Goal: Task Accomplishment & Management: Manage account settings

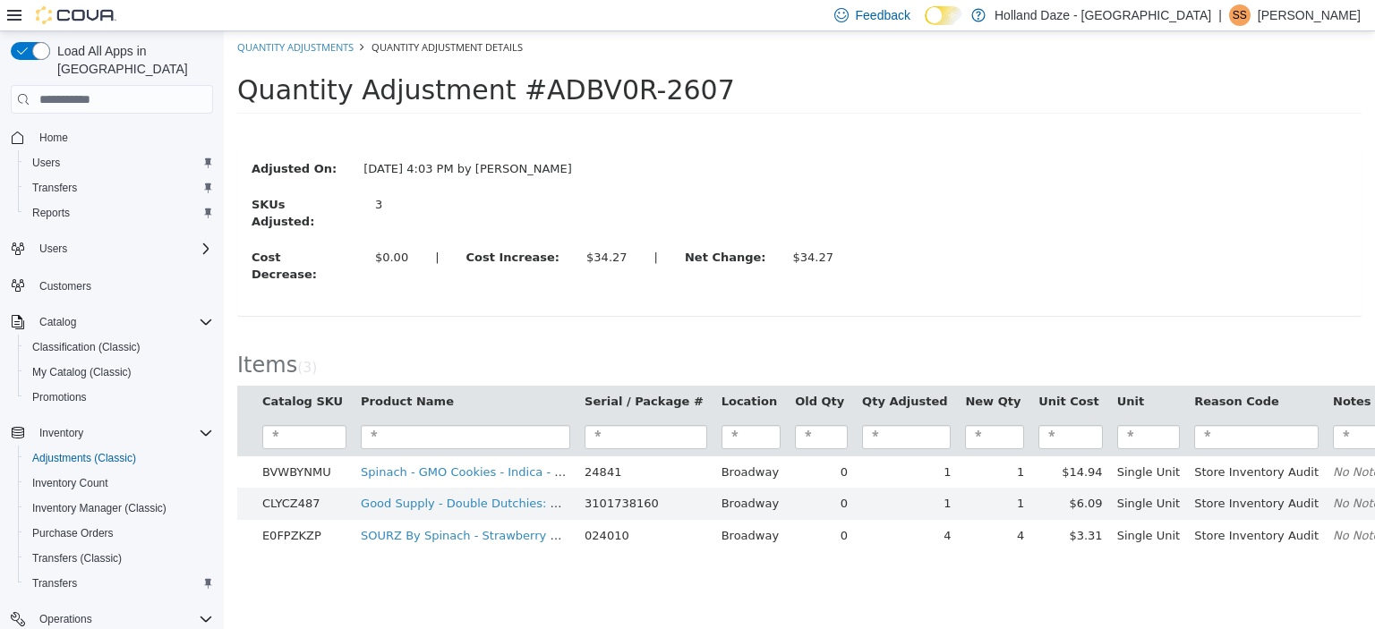
scroll to position [175, 0]
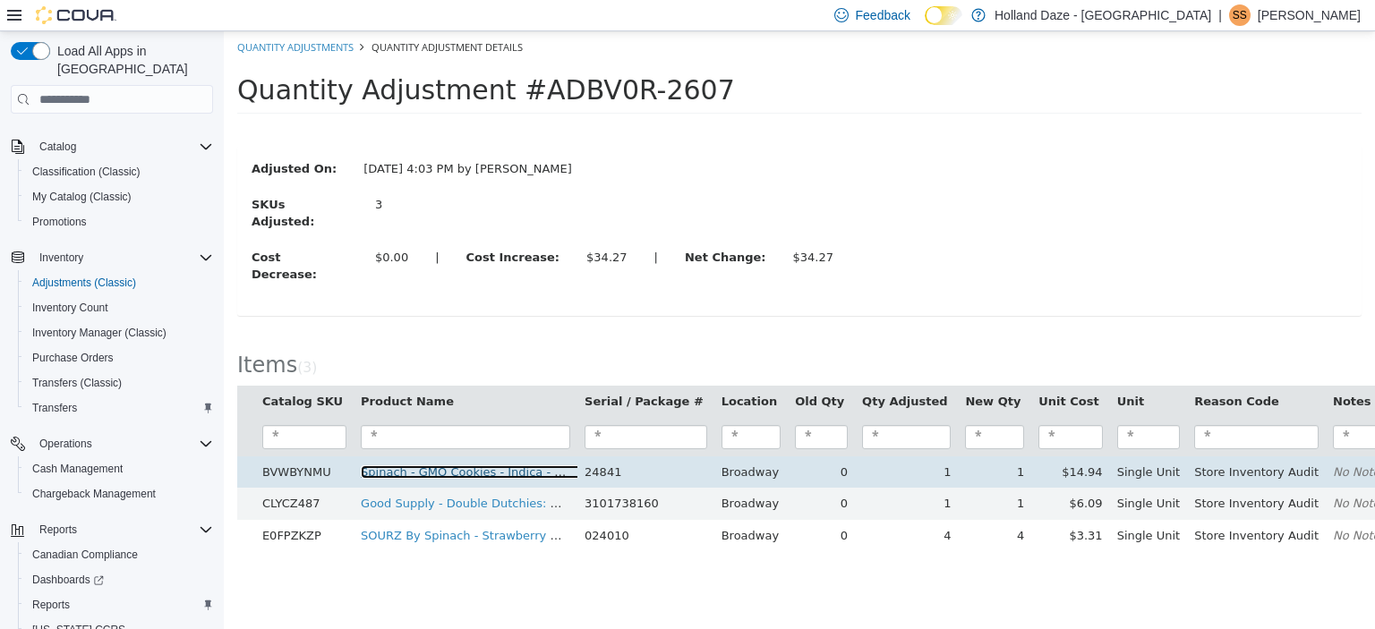
click at [487, 465] on link "Spinach - GMO Cookies - Indica - 3.5g F55 / F42" at bounding box center [499, 471] width 277 height 13
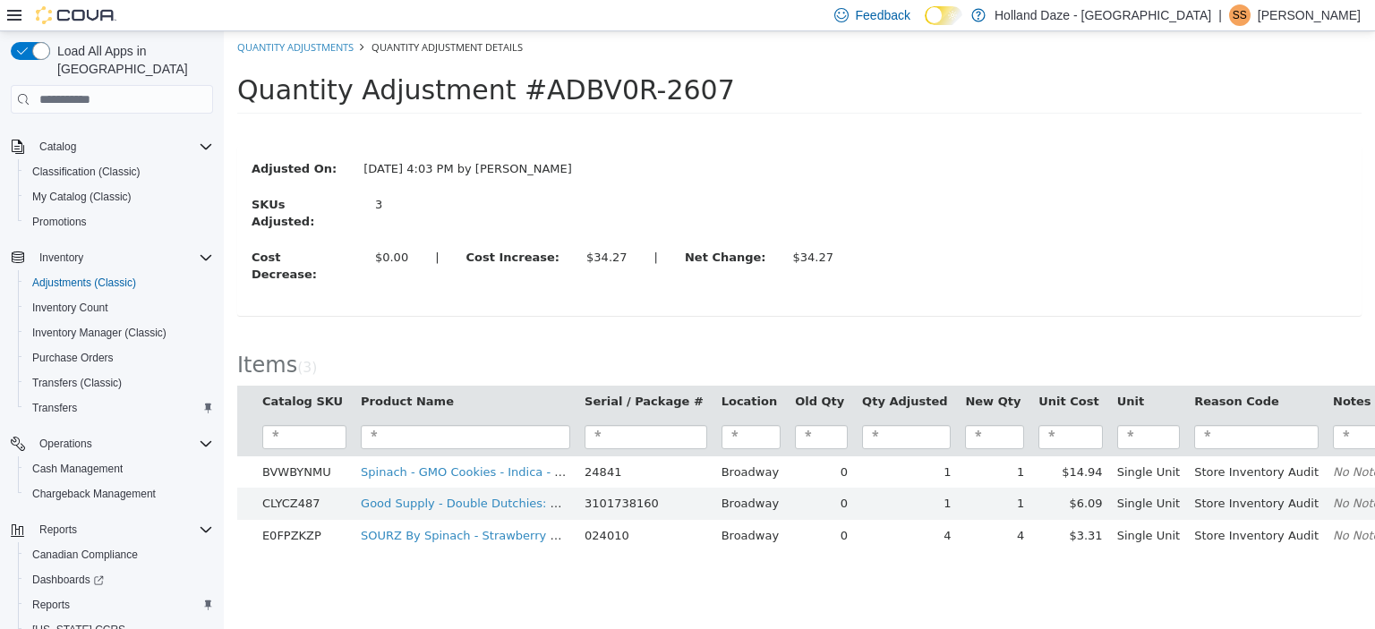
click at [1028, 294] on div "Adjusted On: [DATE] 4:03 PM by [PERSON_NAME] Adjusted: 3 Cost Decrease: $0.00 |…" at bounding box center [799, 231] width 1124 height 208
drag, startPoint x: 62, startPoint y: 584, endPoint x: 72, endPoint y: 586, distance: 10.0
click at [72, 594] on link "Reports" at bounding box center [51, 604] width 52 height 21
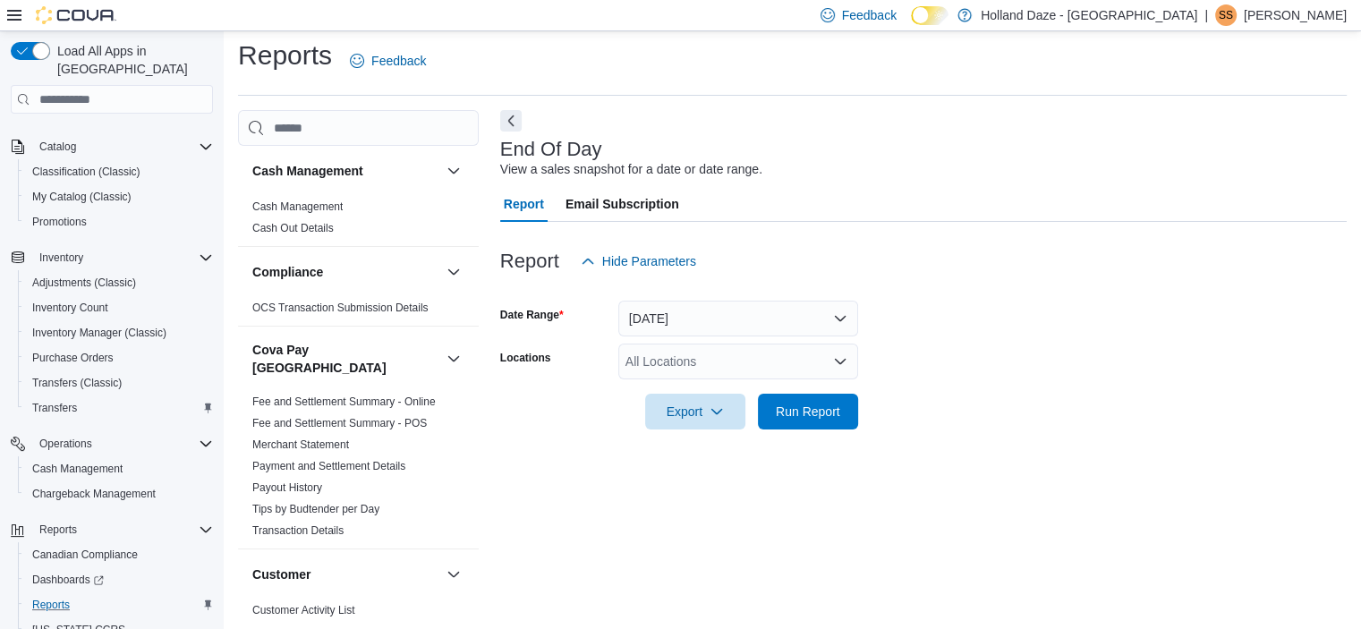
scroll to position [11, 0]
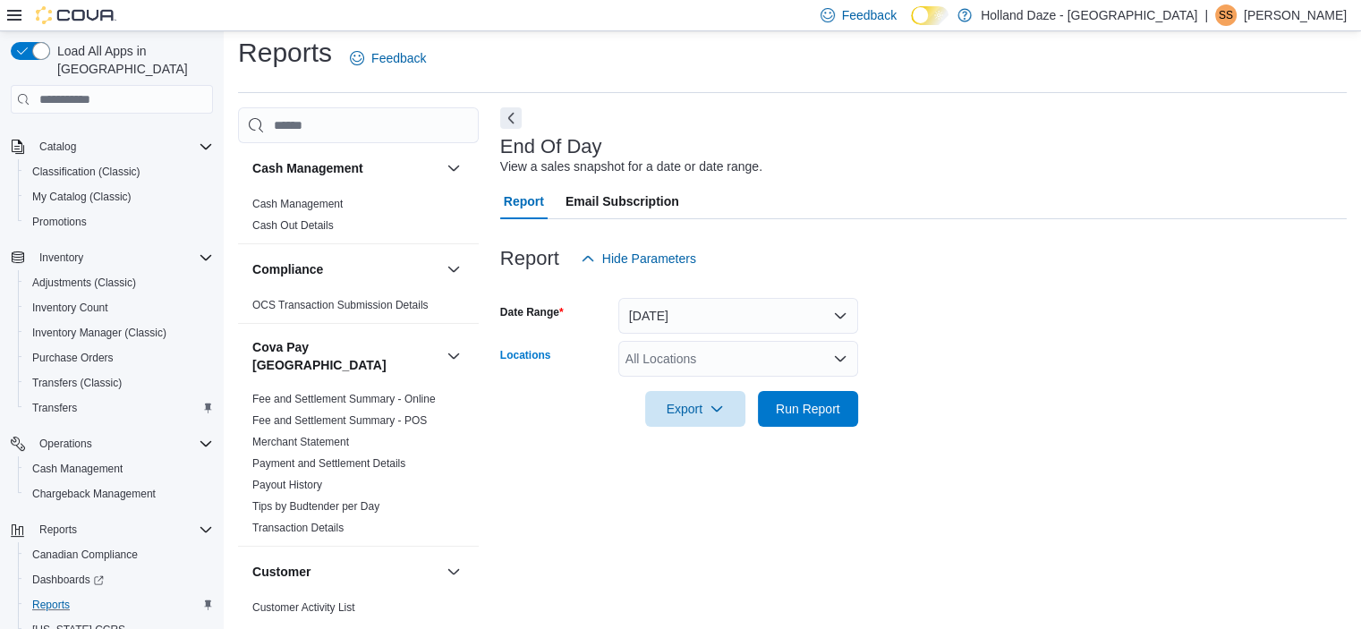
click at [843, 359] on icon "Open list of options" at bounding box center [840, 358] width 11 height 5
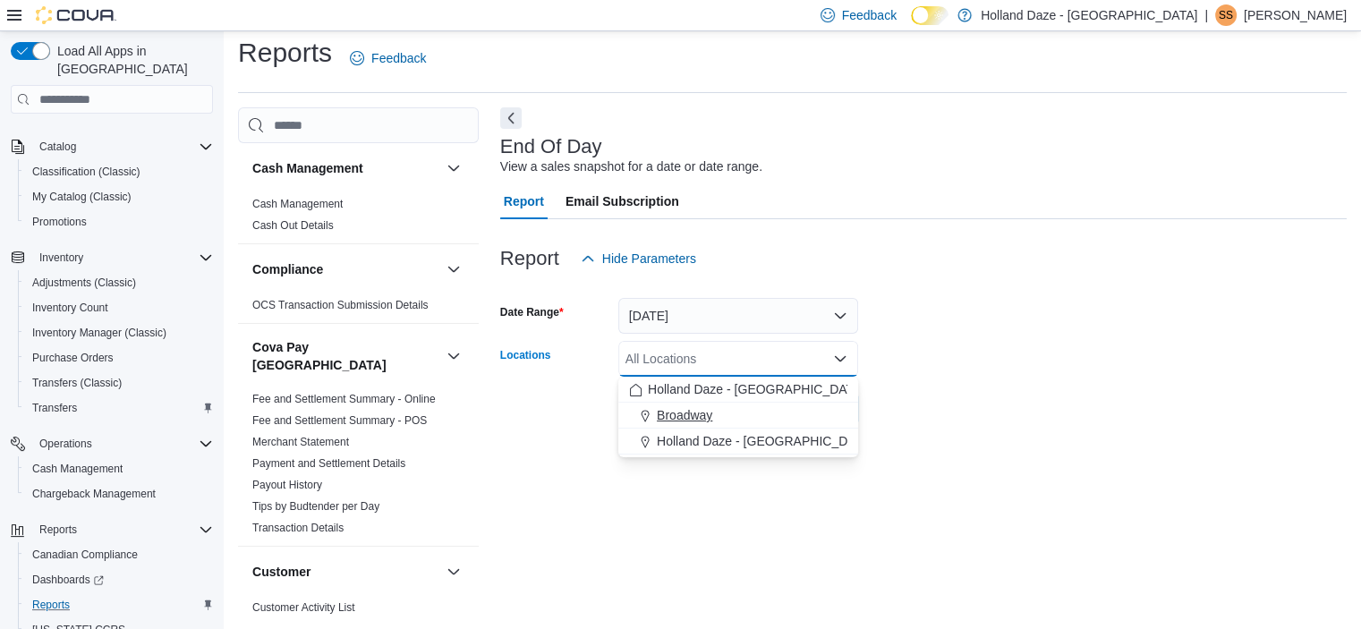
click at [755, 413] on div "Broadway" at bounding box center [738, 415] width 218 height 18
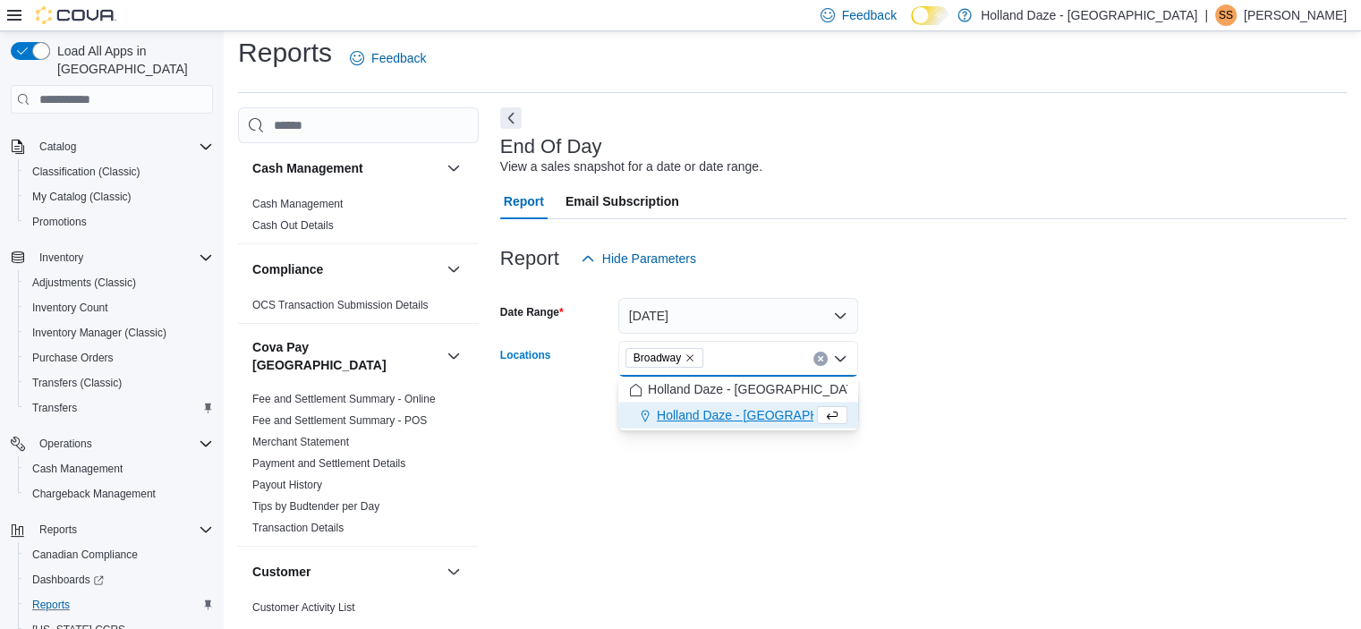
click at [823, 487] on div "End Of Day View a sales snapshot for a date or date range. Report Email Subscri…" at bounding box center [923, 360] width 847 height 507
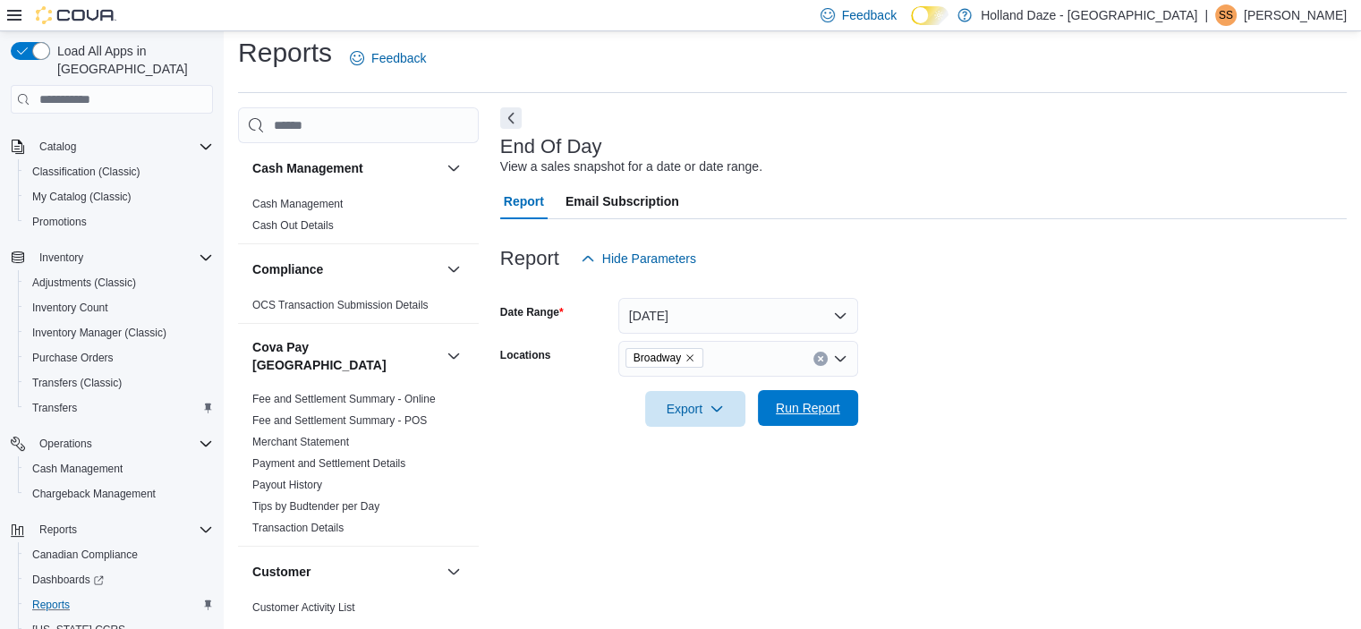
click at [816, 416] on span "Run Report" at bounding box center [808, 408] width 79 height 36
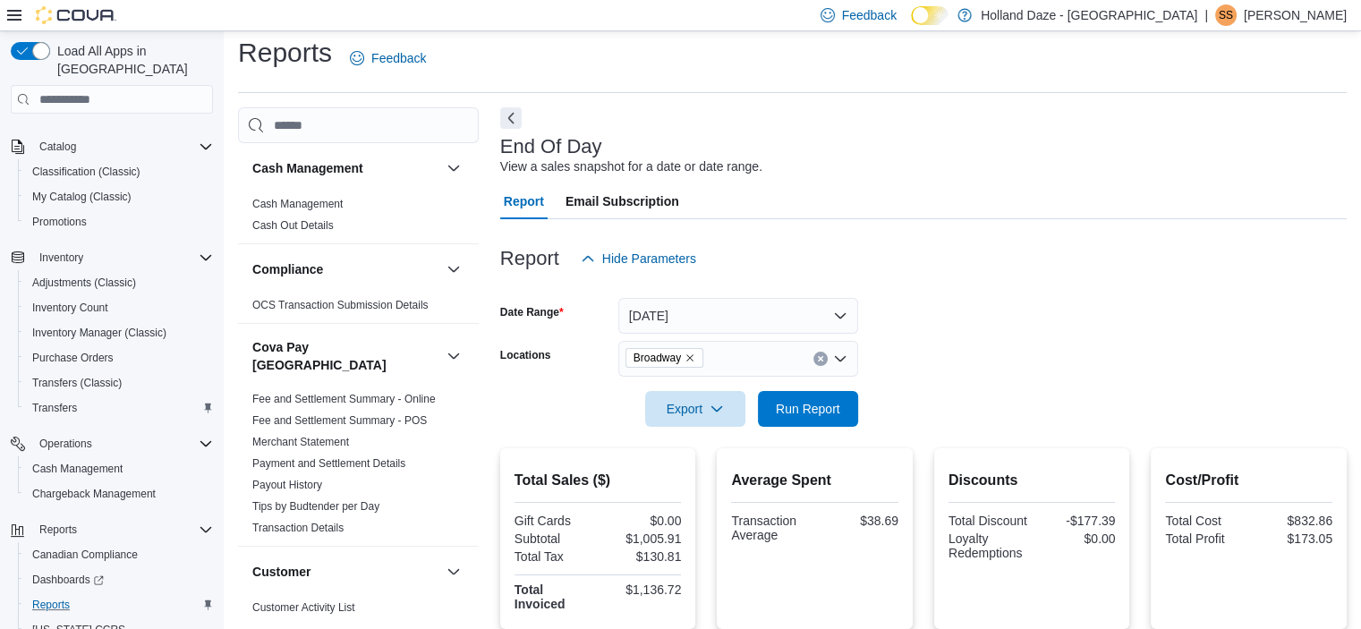
click at [986, 369] on form "Date Range [DATE] Locations Broadway Export Run Report" at bounding box center [923, 352] width 847 height 150
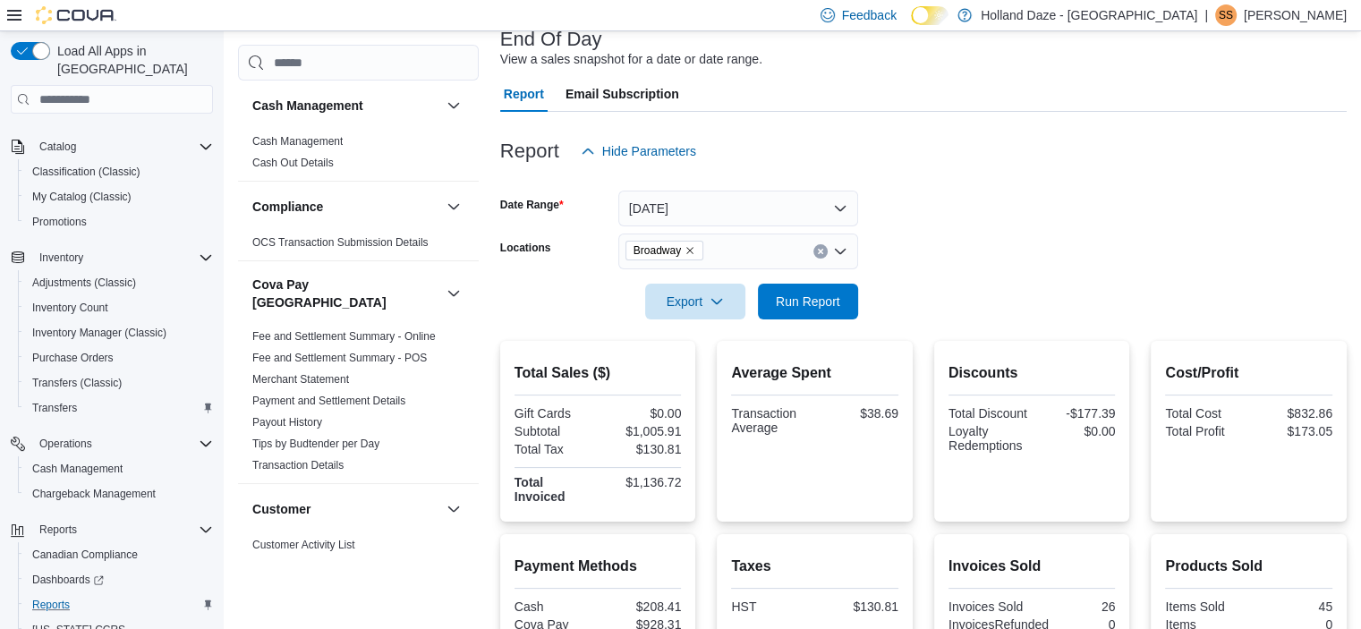
scroll to position [82, 0]
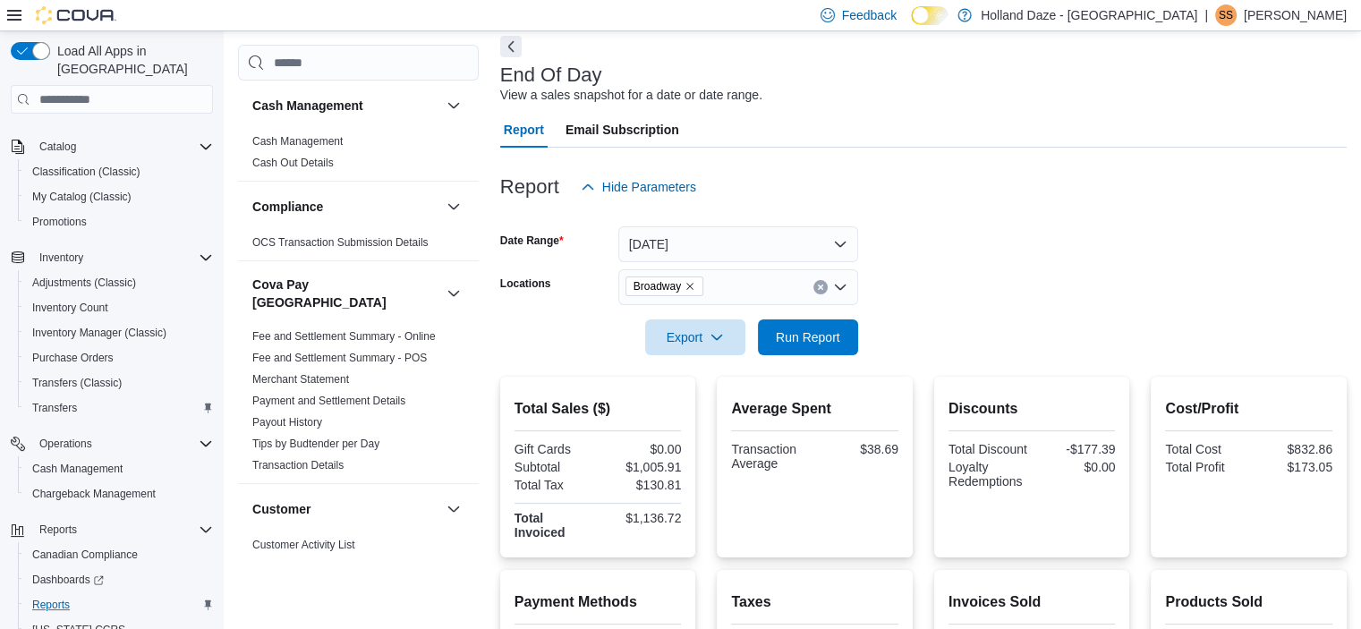
click at [819, 285] on icon "Clear input" at bounding box center [820, 287] width 4 height 4
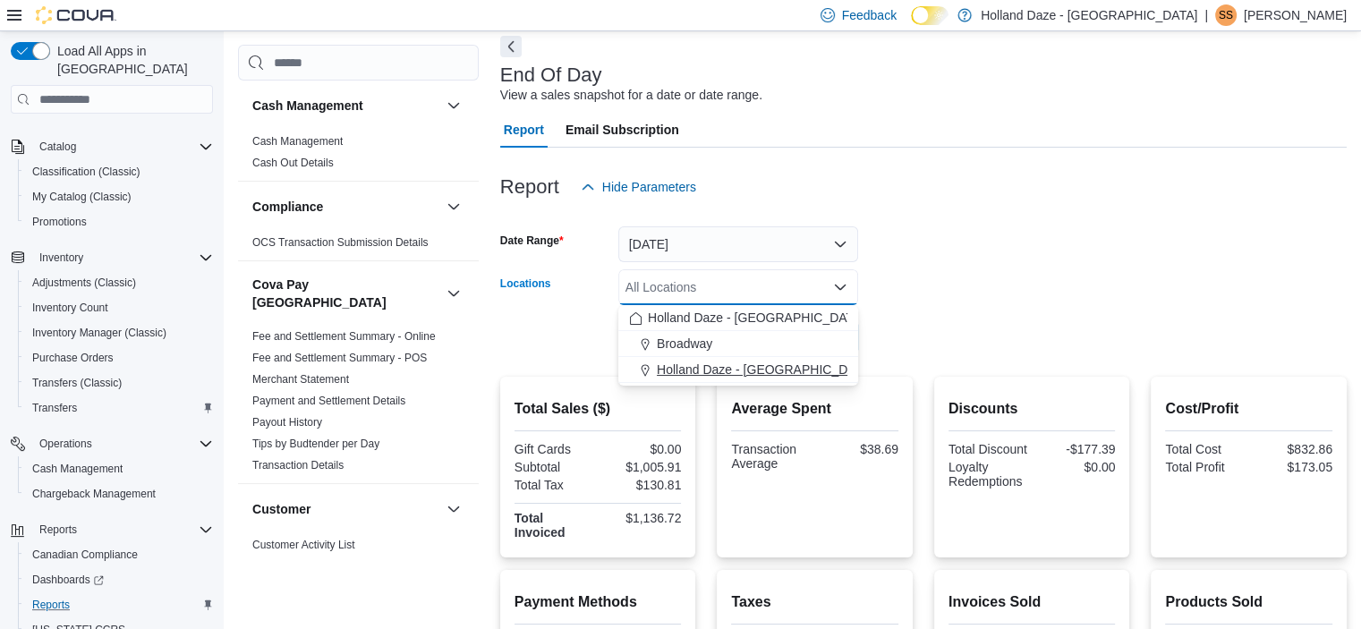
click at [773, 368] on span "Holland Daze - [GEOGRAPHIC_DATA]" at bounding box center [765, 370] width 217 height 18
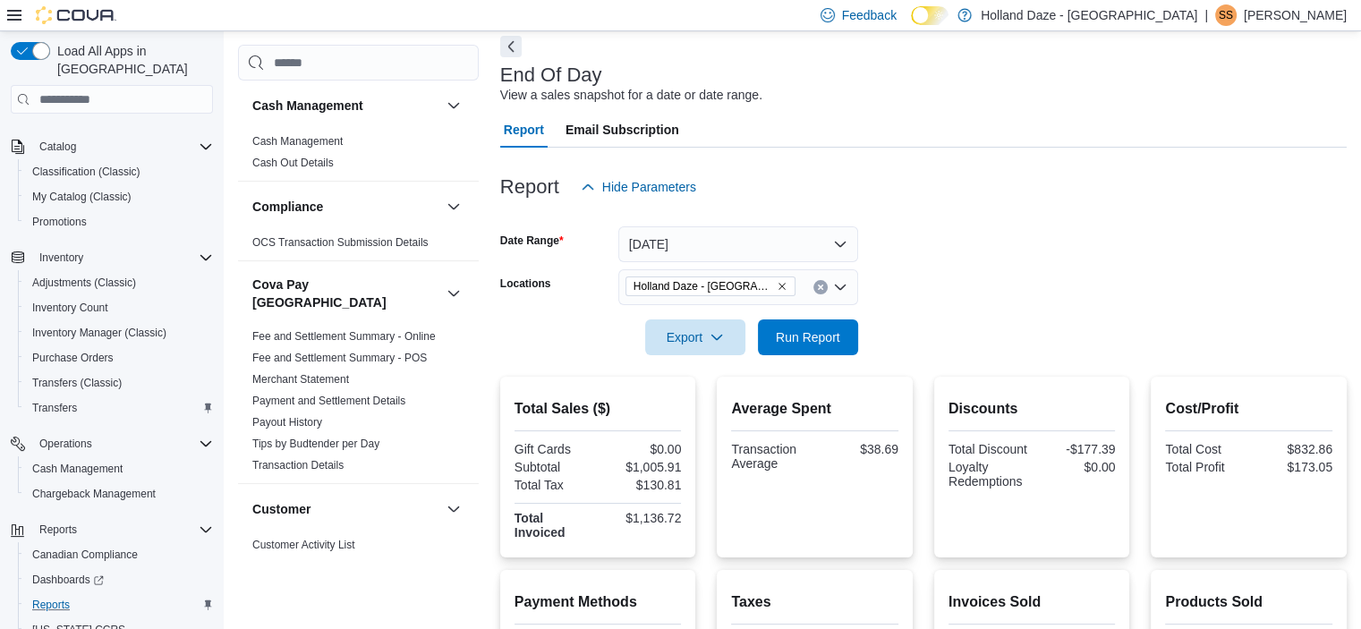
click at [902, 316] on div at bounding box center [923, 312] width 847 height 14
click at [824, 341] on span "Run Report" at bounding box center [808, 337] width 64 height 18
click at [967, 294] on form "Date Range [DATE] Locations [GEOGRAPHIC_DATA] [GEOGRAPHIC_DATA] - [GEOGRAPHIC_D…" at bounding box center [923, 280] width 847 height 150
click at [821, 286] on icon "Clear input" at bounding box center [820, 287] width 7 height 7
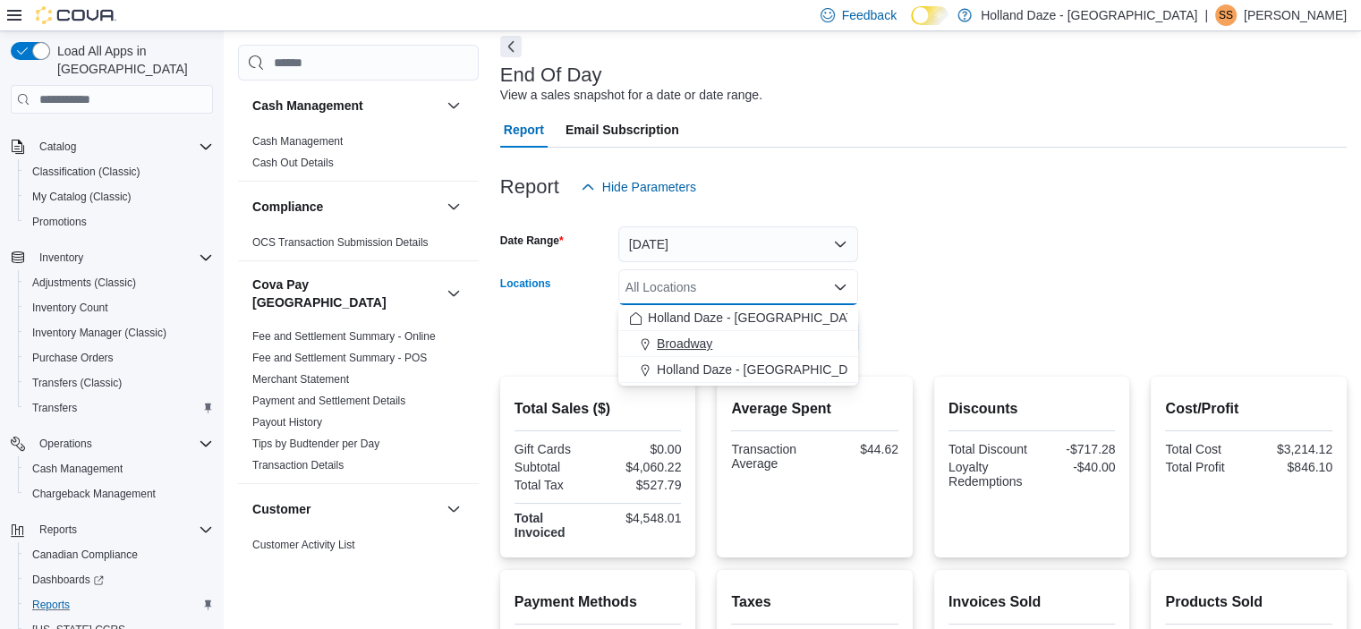
click at [763, 345] on div "Broadway" at bounding box center [738, 344] width 218 height 18
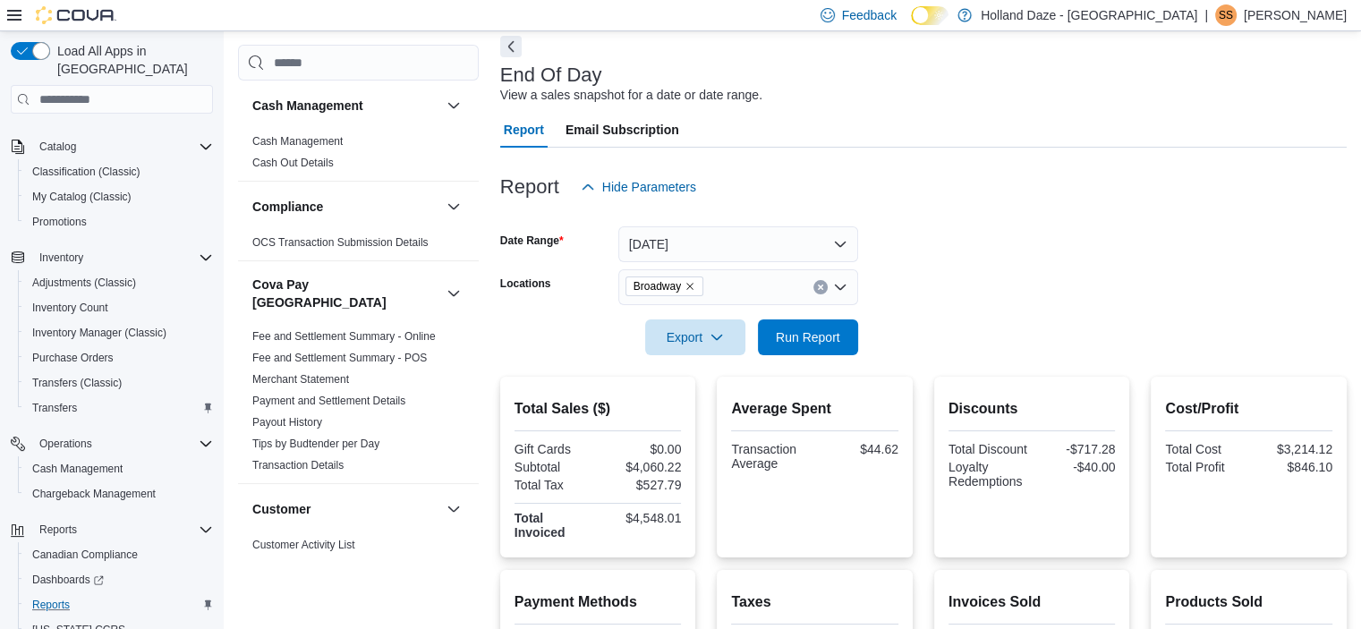
click at [949, 309] on div at bounding box center [923, 312] width 847 height 14
click at [841, 336] on span "Run Report" at bounding box center [808, 337] width 79 height 36
click at [1148, 250] on form "Date Range [DATE] Locations Broadway Export Run Report" at bounding box center [923, 280] width 847 height 150
click at [88, 190] on span "My Catalog (Classic)" at bounding box center [81, 197] width 99 height 14
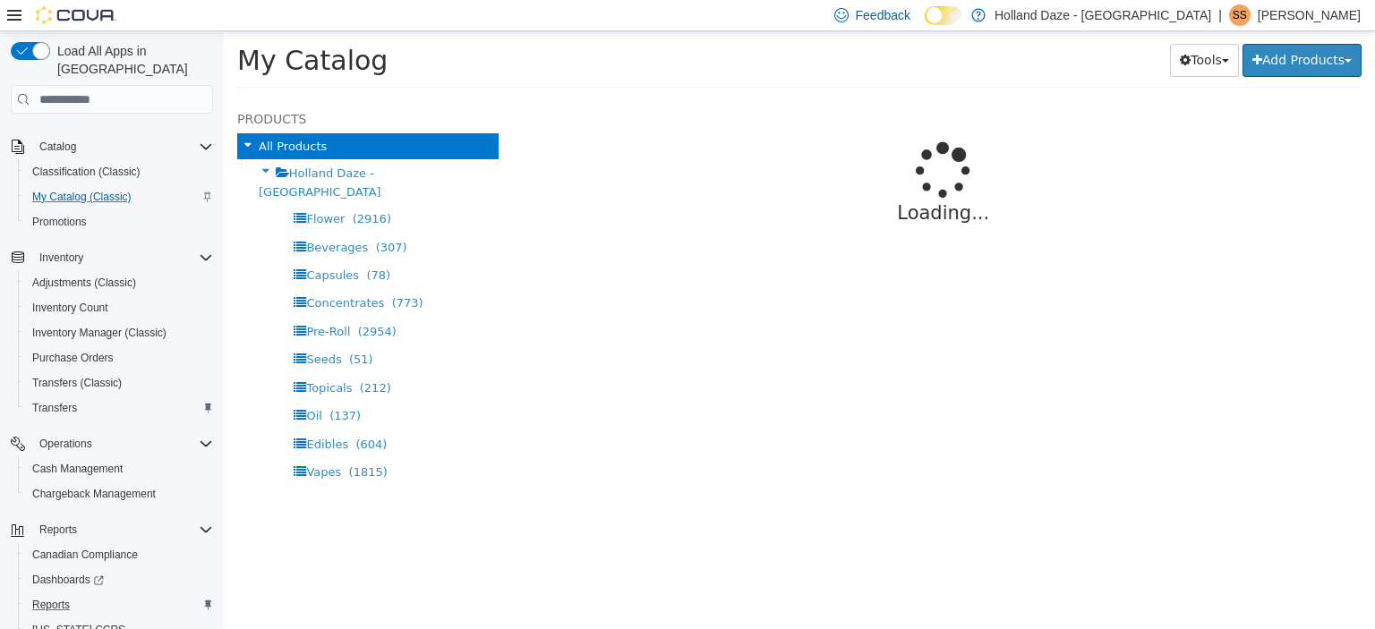
select select "**********"
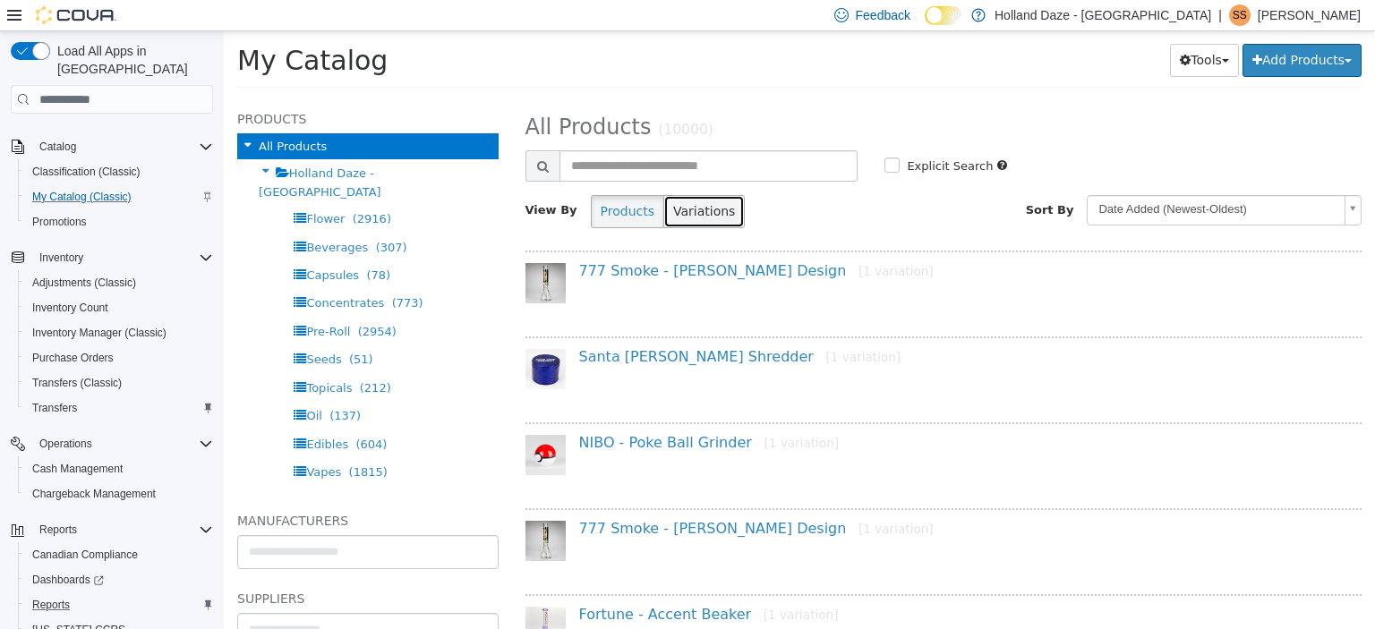
click at [667, 214] on button "Variations" at bounding box center [703, 211] width 81 height 33
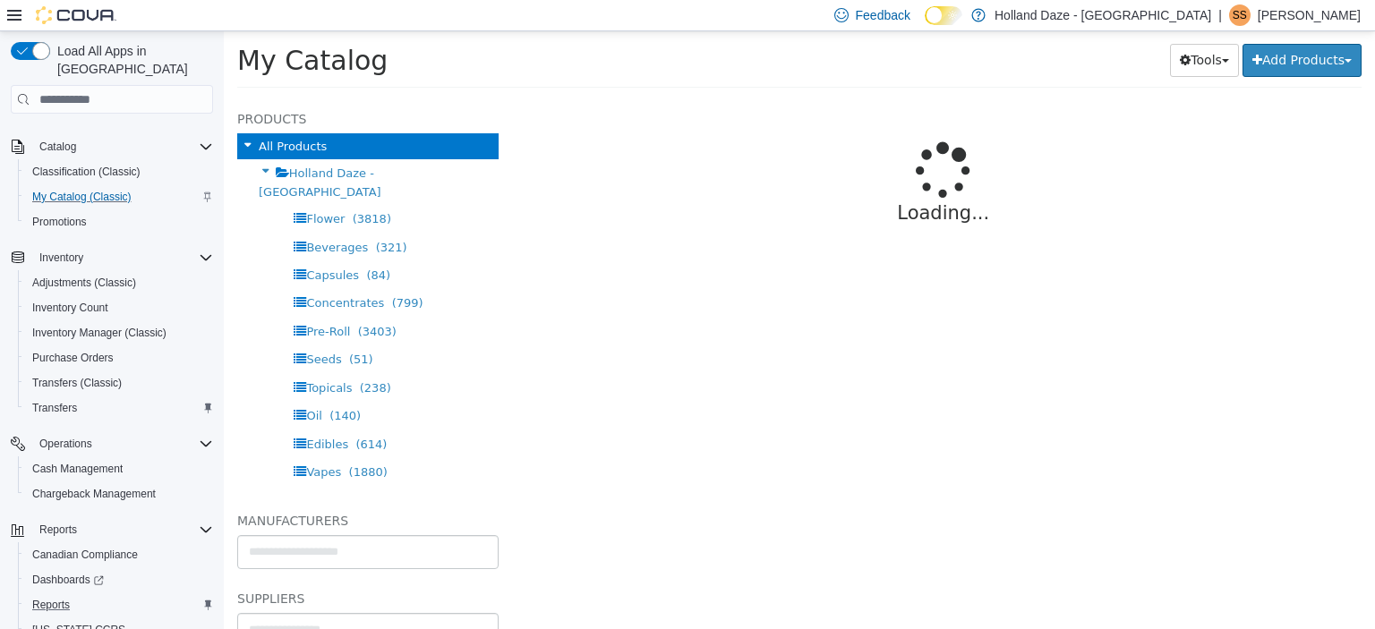
select select "**********"
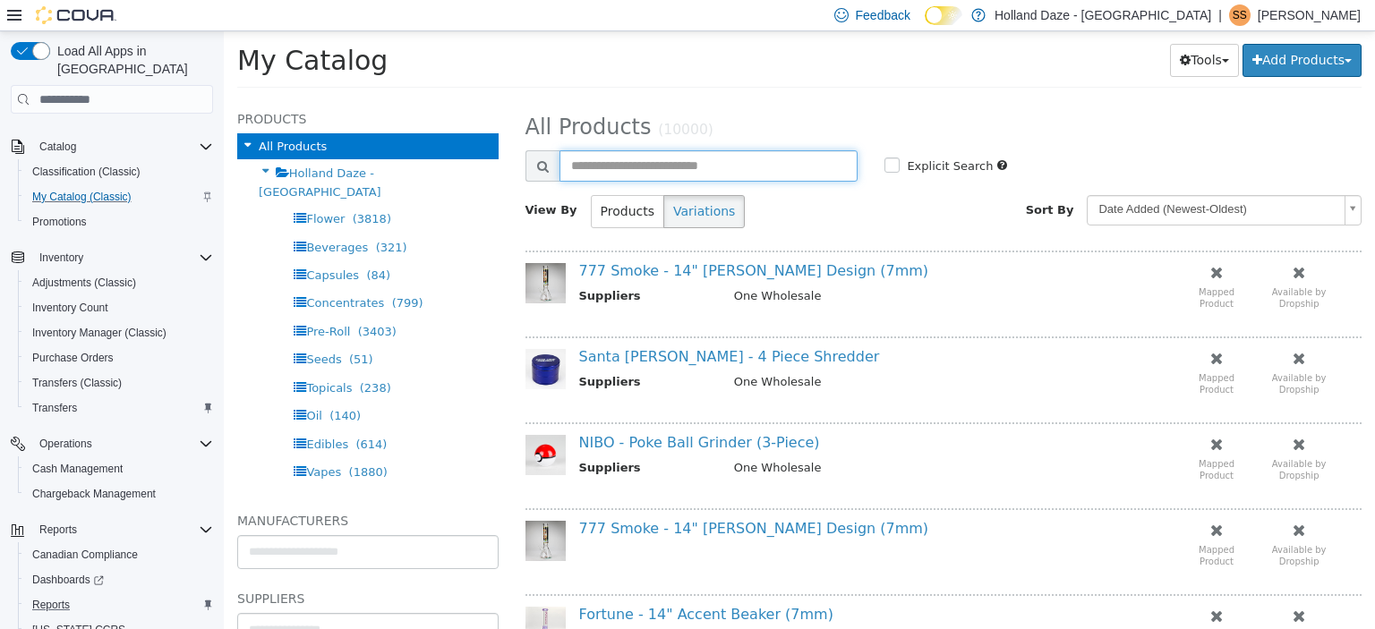
click at [651, 165] on input "text" at bounding box center [708, 165] width 299 height 31
type input "**********"
select select "**********"
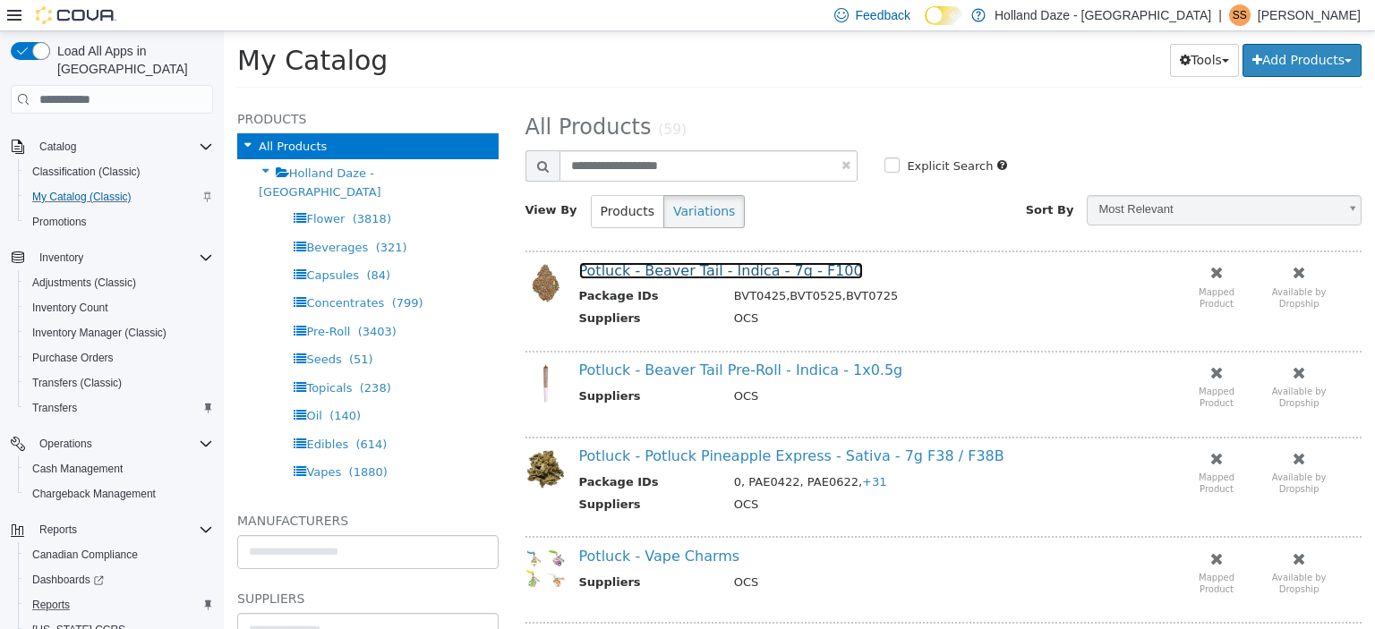
click at [736, 277] on link "Potluck - Beaver Tail - Indica - 7g - F100" at bounding box center [721, 270] width 284 height 17
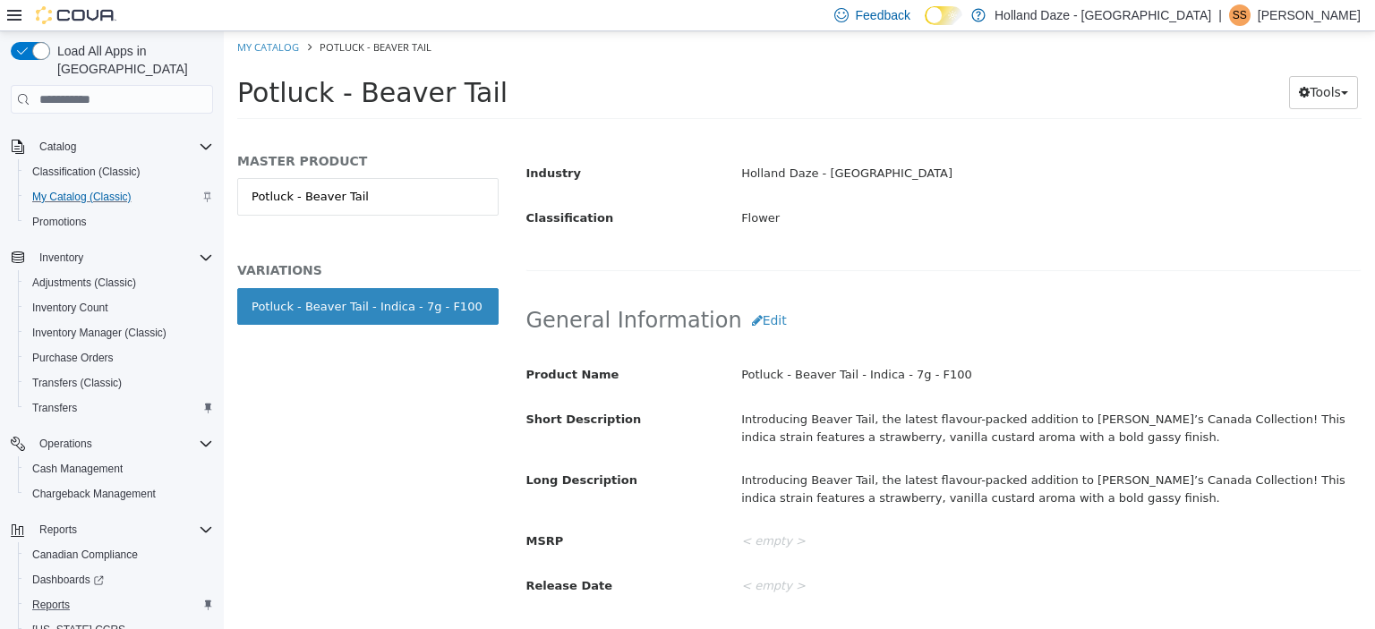
scroll to position [422, 0]
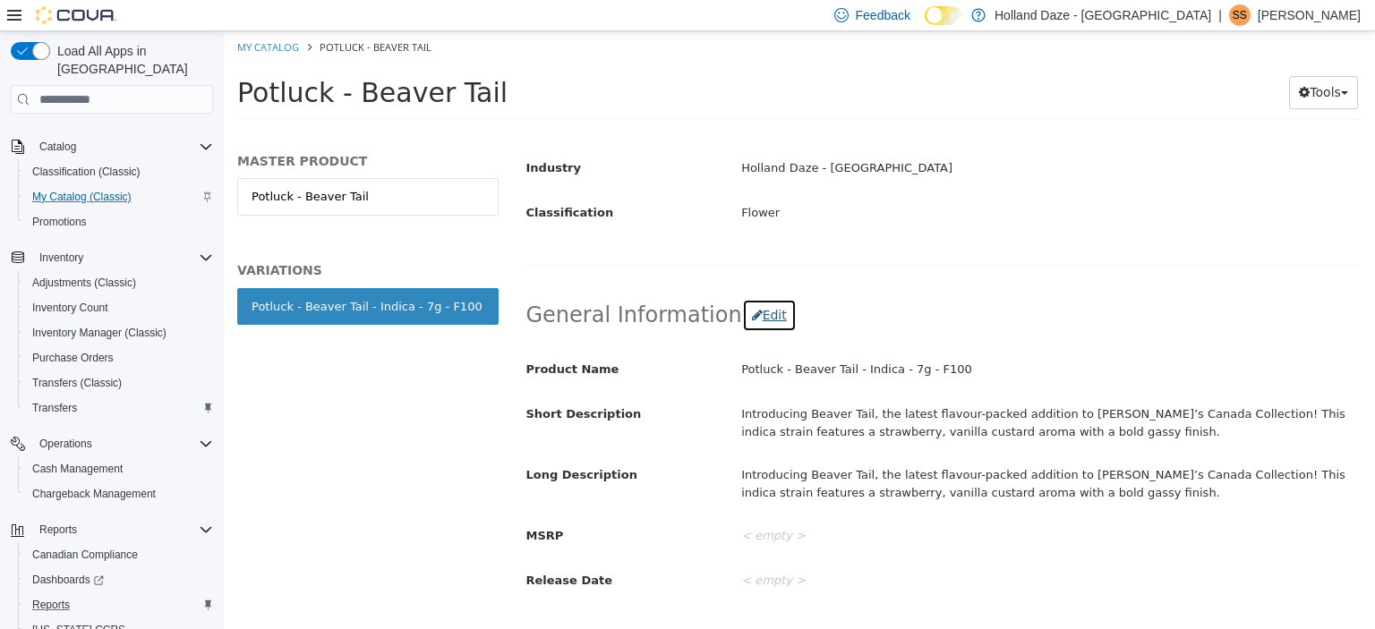
click at [758, 308] on button "Edit" at bounding box center [769, 315] width 55 height 33
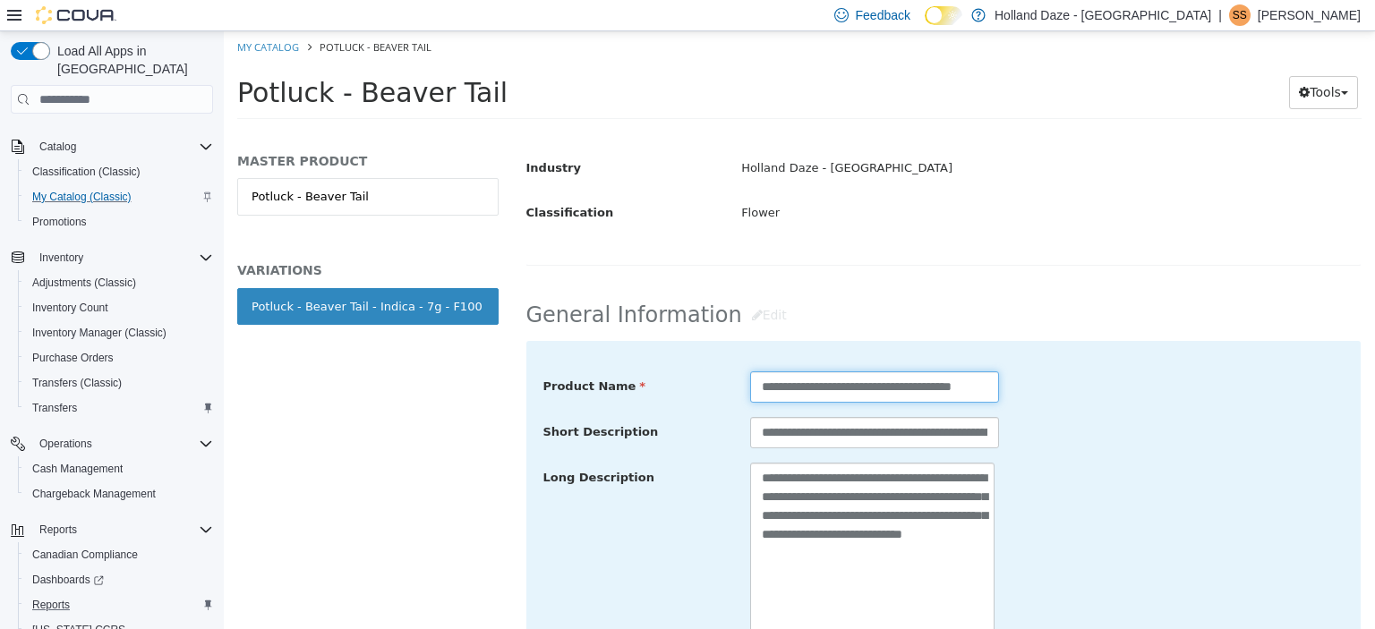
drag, startPoint x: 897, startPoint y: 390, endPoint x: 1117, endPoint y: 436, distance: 224.8
click at [1117, 436] on div "**********" at bounding box center [943, 563] width 801 height 384
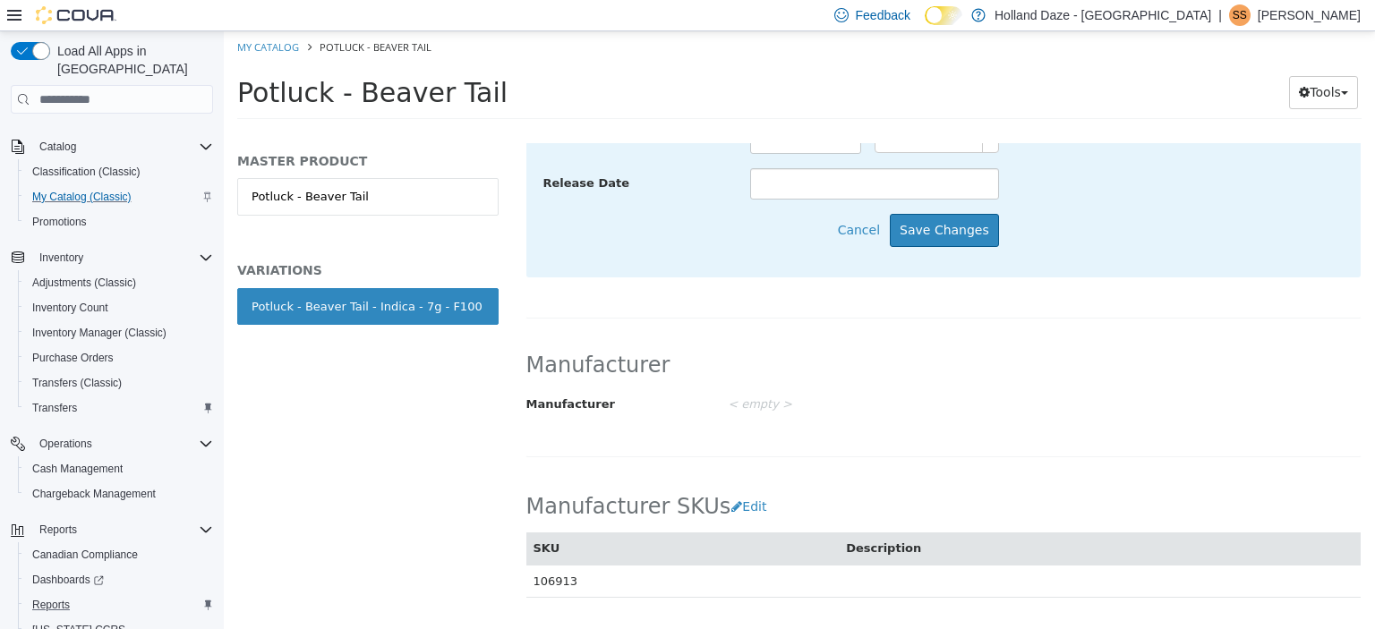
scroll to position [984, 0]
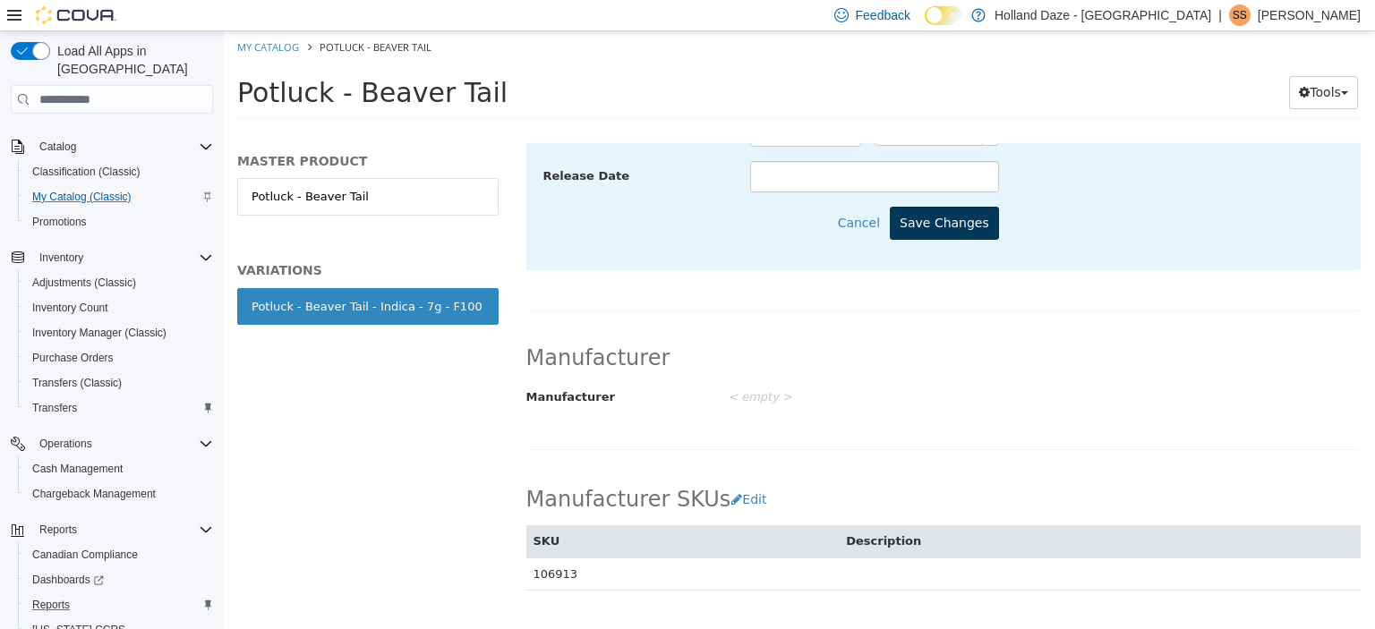
type input "**********"
click at [936, 226] on button "Save Changes" at bounding box center [944, 223] width 109 height 33
